Goal: Communication & Community: Ask a question

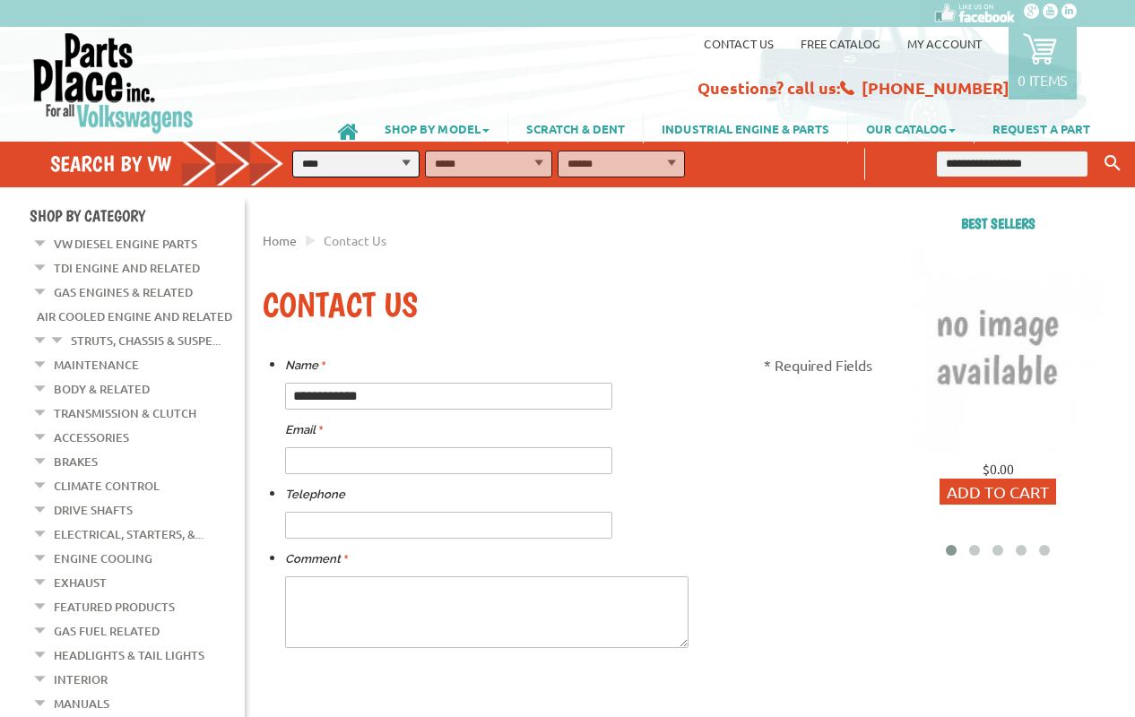
type input "**********"
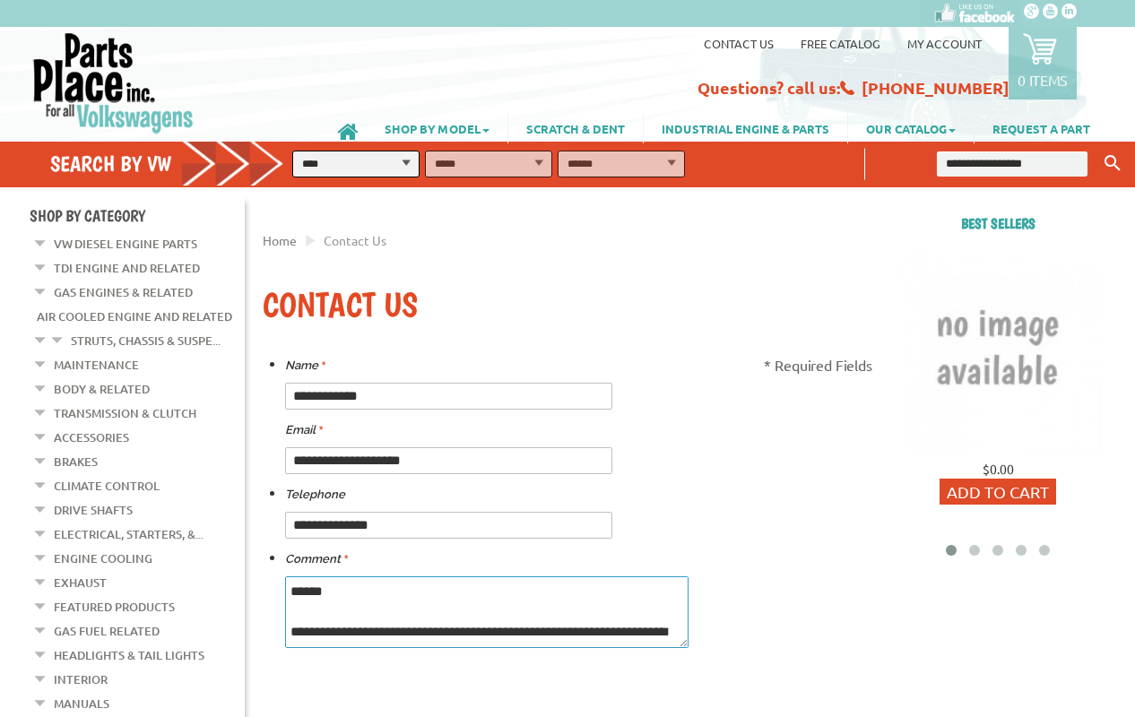
scroll to position [377, 0]
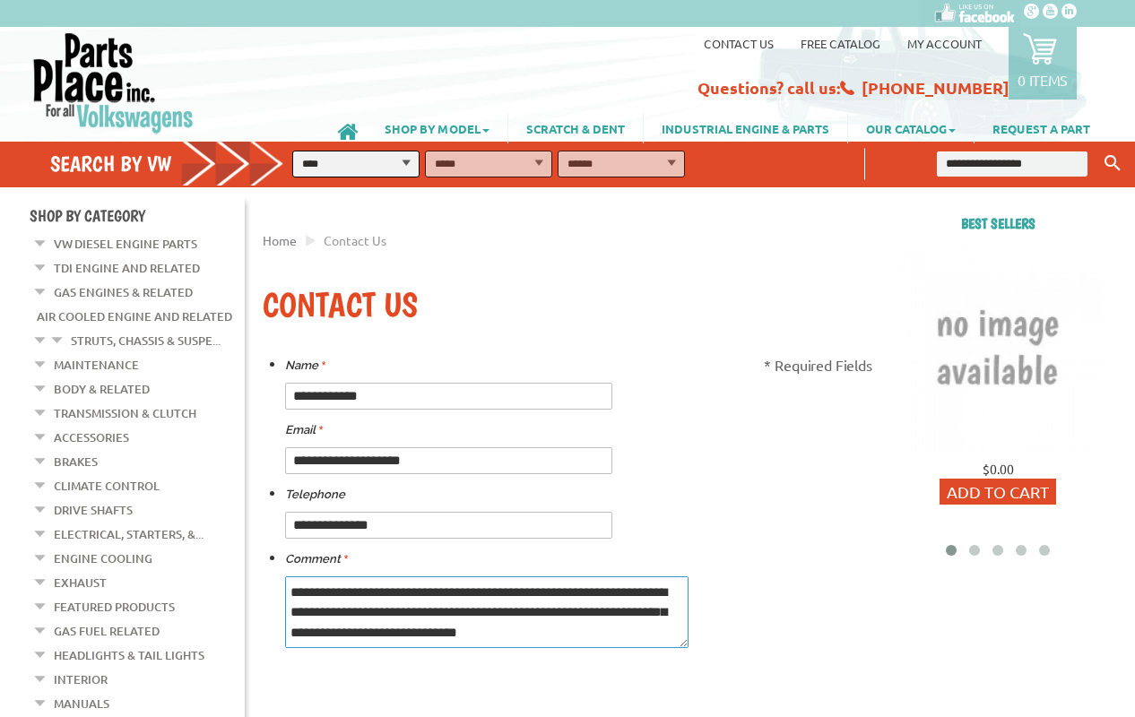
type textarea "**********"
